Goal: Task Accomplishment & Management: Use online tool/utility

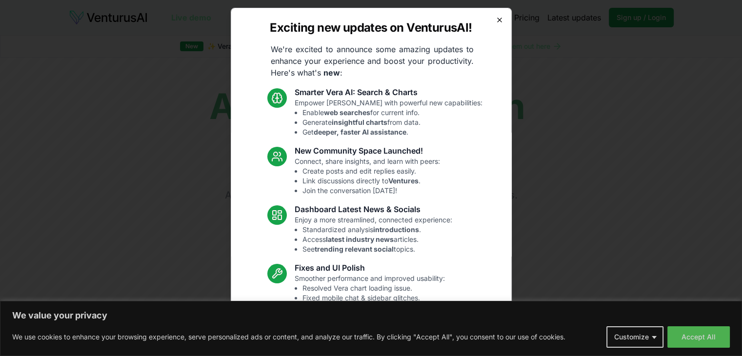
click at [496, 22] on icon "button" at bounding box center [500, 20] width 8 height 8
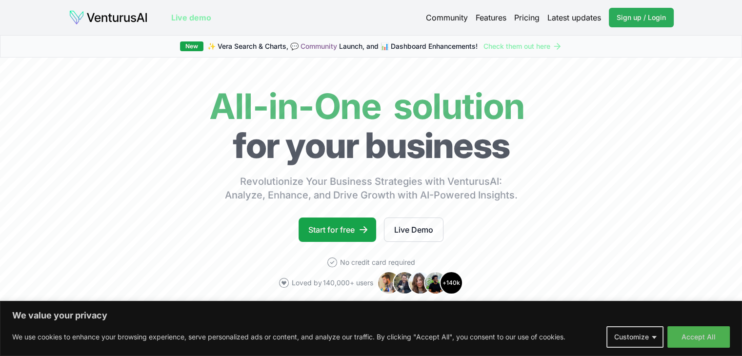
click at [621, 19] on span "Sign up / Login" at bounding box center [641, 18] width 49 height 10
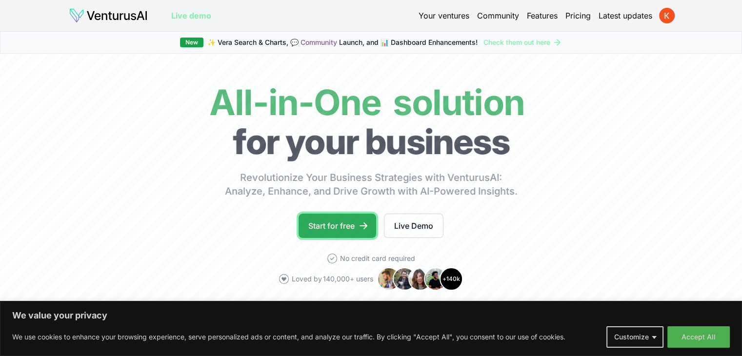
click at [342, 225] on link "Start for free" at bounding box center [338, 226] width 78 height 24
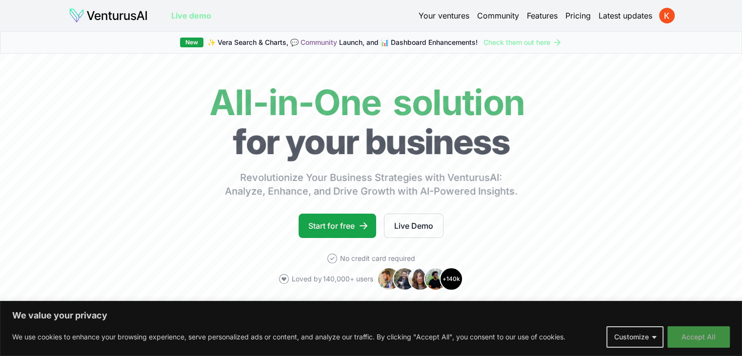
click at [706, 341] on button "Accept All" at bounding box center [699, 336] width 62 height 21
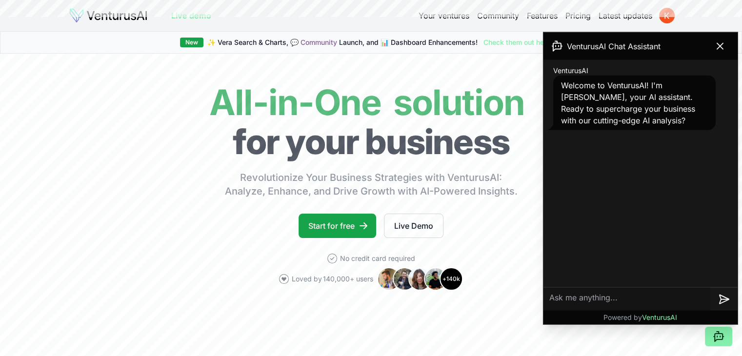
scroll to position [345, 0]
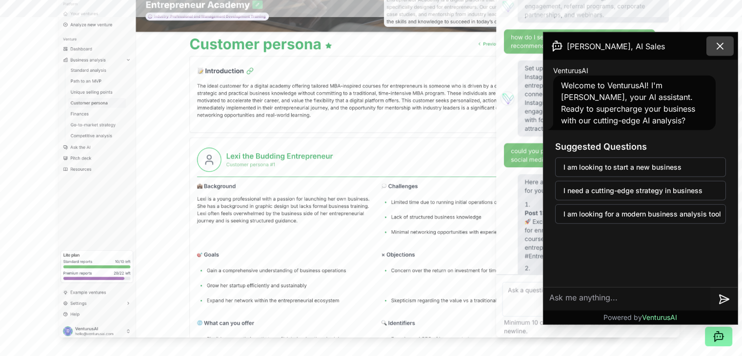
click at [717, 48] on icon at bounding box center [720, 46] width 6 height 6
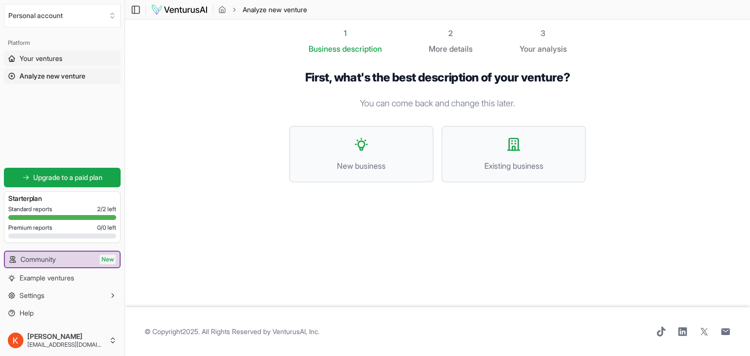
click at [59, 58] on span "Your ventures" at bounding box center [41, 59] width 43 height 10
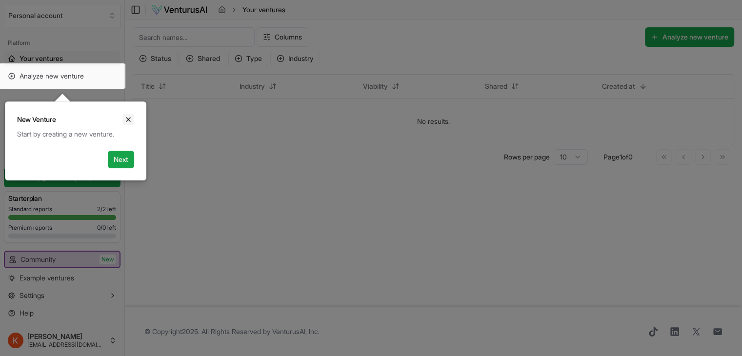
click at [128, 121] on icon "Close" at bounding box center [128, 120] width 8 height 8
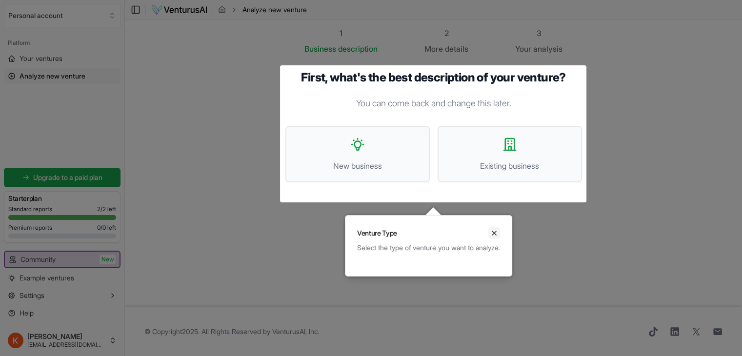
click at [498, 236] on icon "Close" at bounding box center [494, 233] width 8 height 8
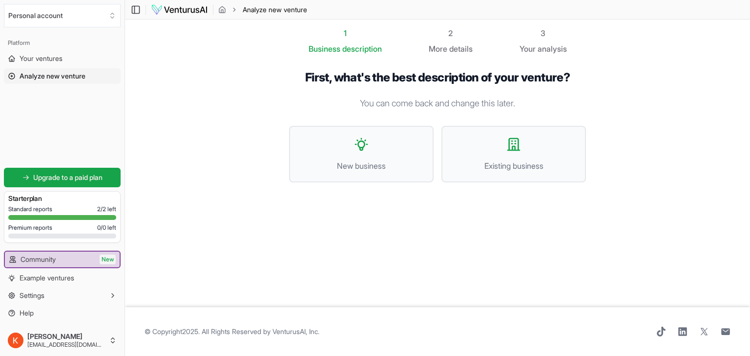
click at [74, 76] on span "Analyze new venture" at bounding box center [53, 76] width 66 height 10
click at [381, 152] on button "New business" at bounding box center [361, 154] width 144 height 57
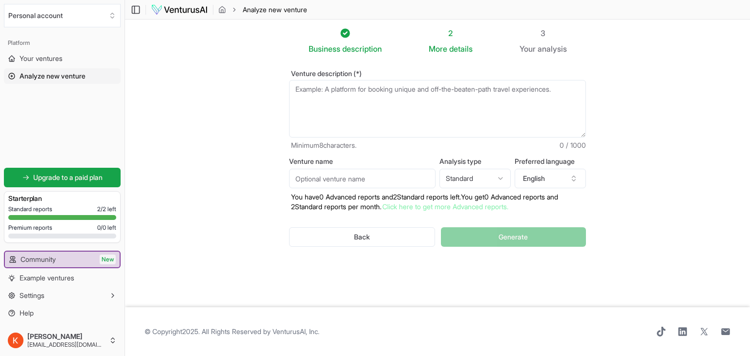
click at [373, 92] on textarea "Venture description (*)" at bounding box center [437, 109] width 297 height 58
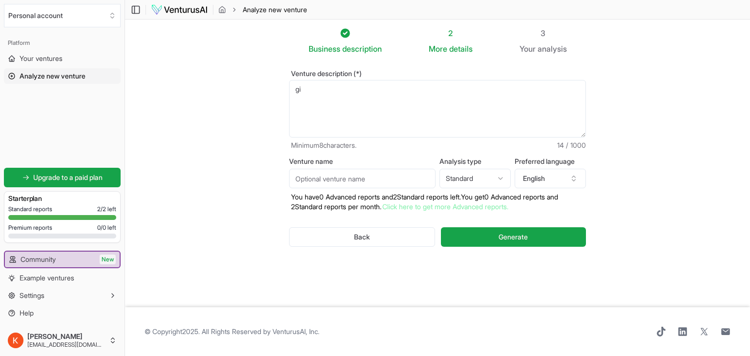
type textarea "g"
click at [380, 87] on textarea "how can i start learning ai and start making money with it" at bounding box center [437, 109] width 297 height 58
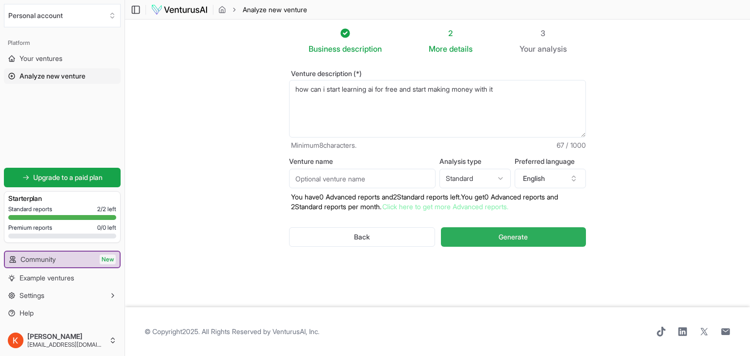
type textarea "how can i start learning ai for free and start making money with it"
click at [567, 233] on button "Generate" at bounding box center [513, 237] width 145 height 20
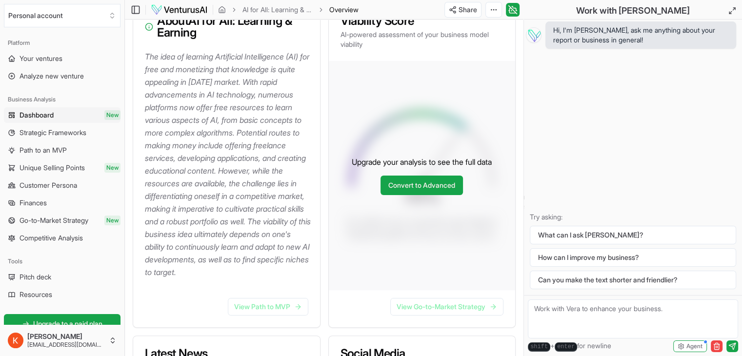
scroll to position [145, 0]
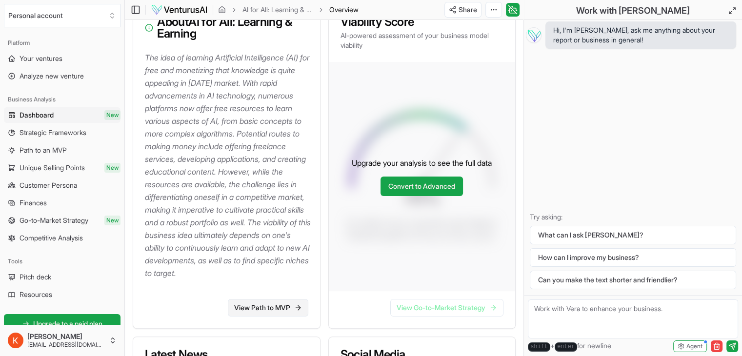
click at [277, 315] on link "View Path to MVP" at bounding box center [268, 308] width 81 height 18
